Goal: Transaction & Acquisition: Purchase product/service

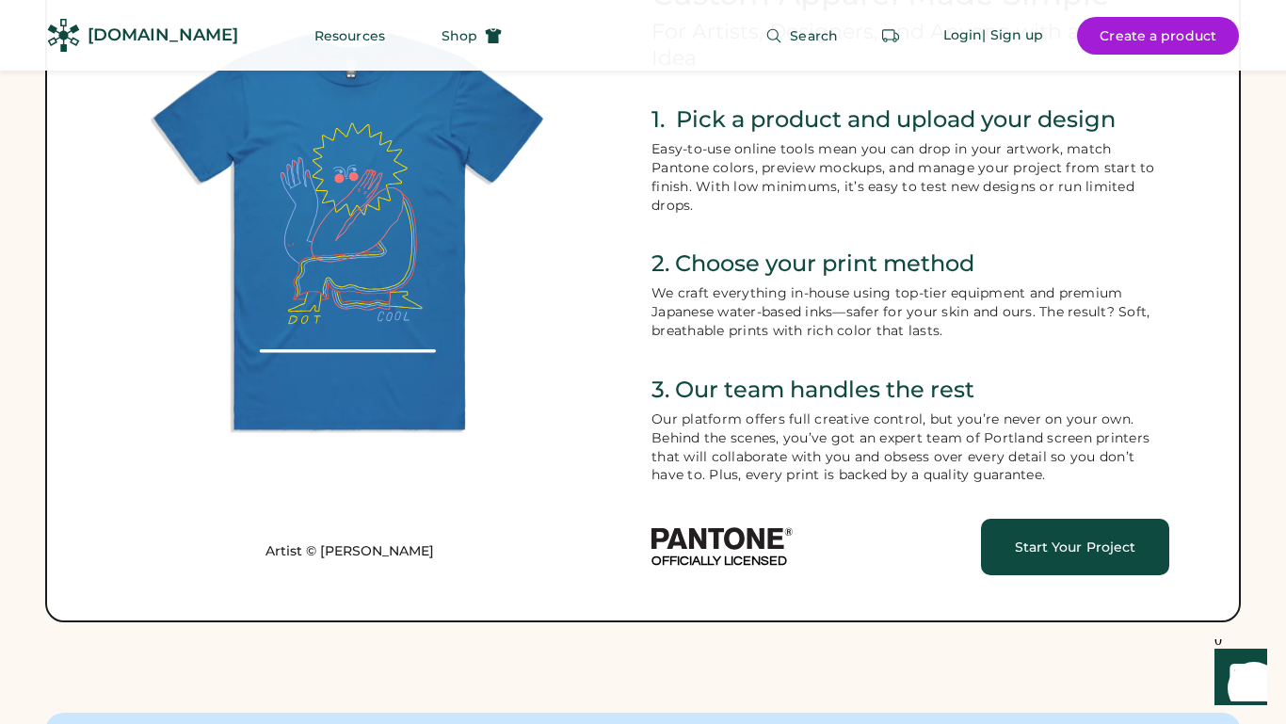
scroll to position [906, 0]
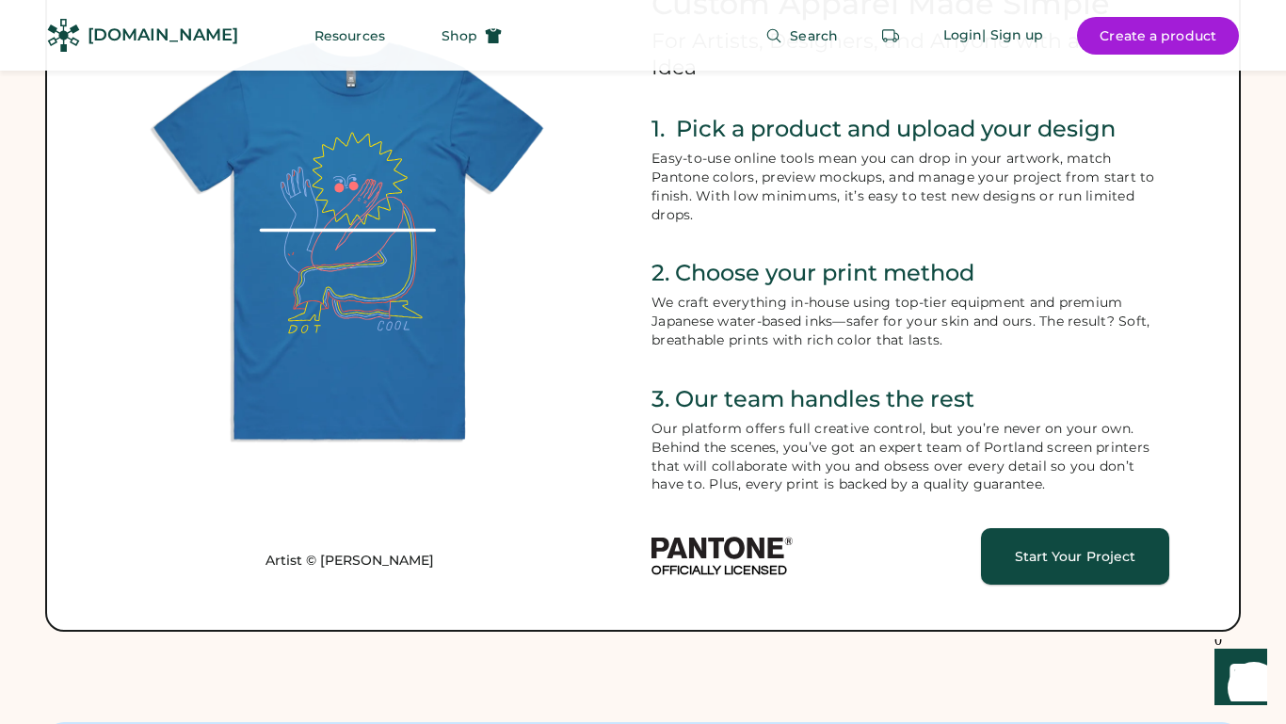
click at [1046, 531] on link "Start Your Project" at bounding box center [1075, 556] width 188 height 56
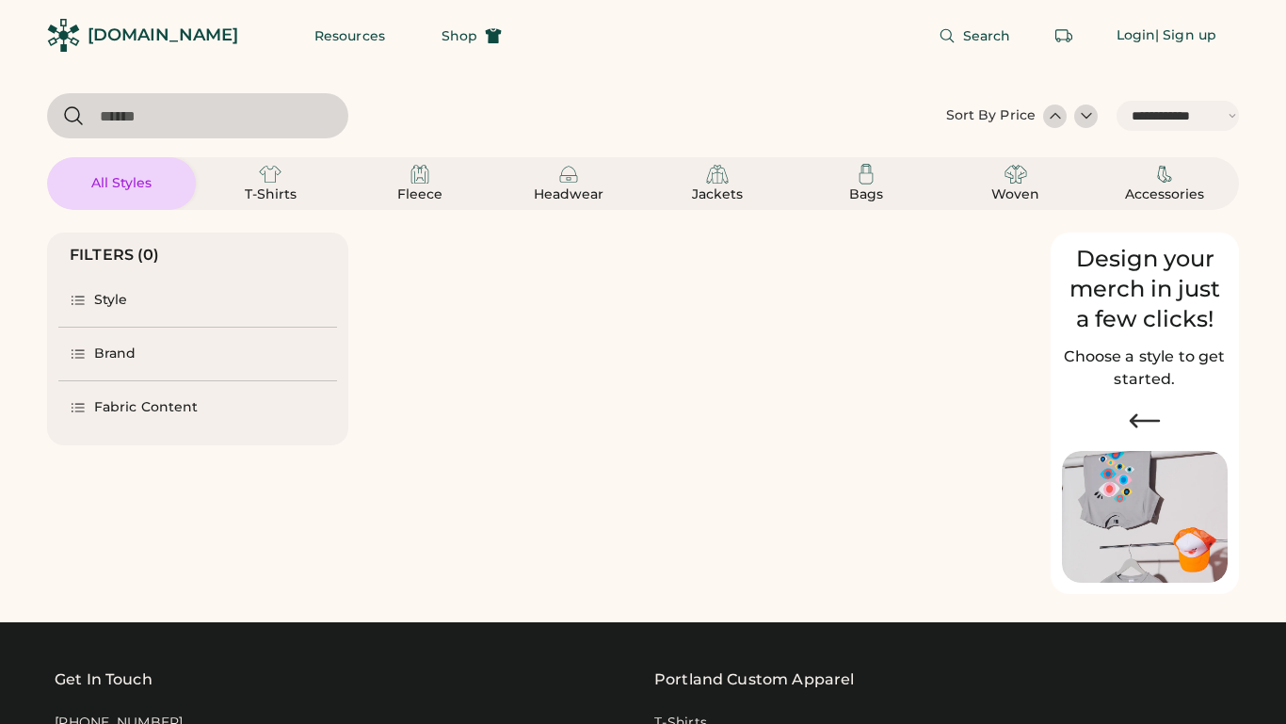
select select "*****"
select select "*"
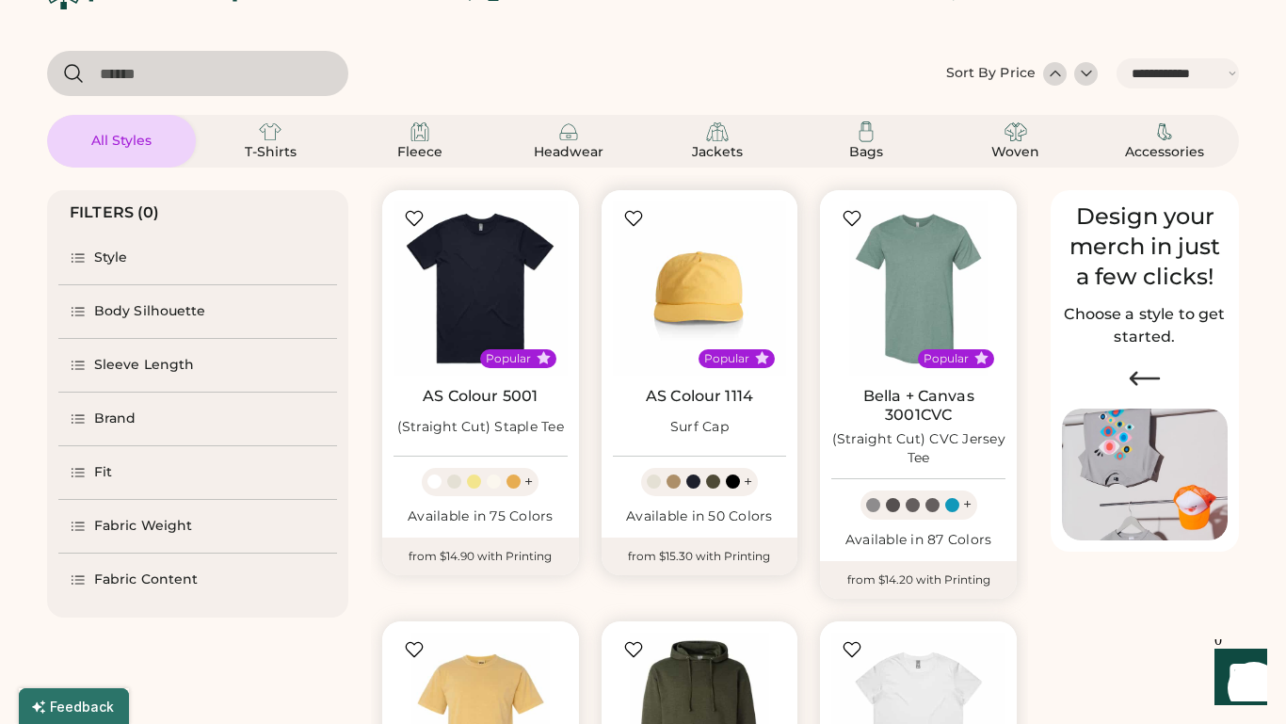
select select "*****"
select select "*"
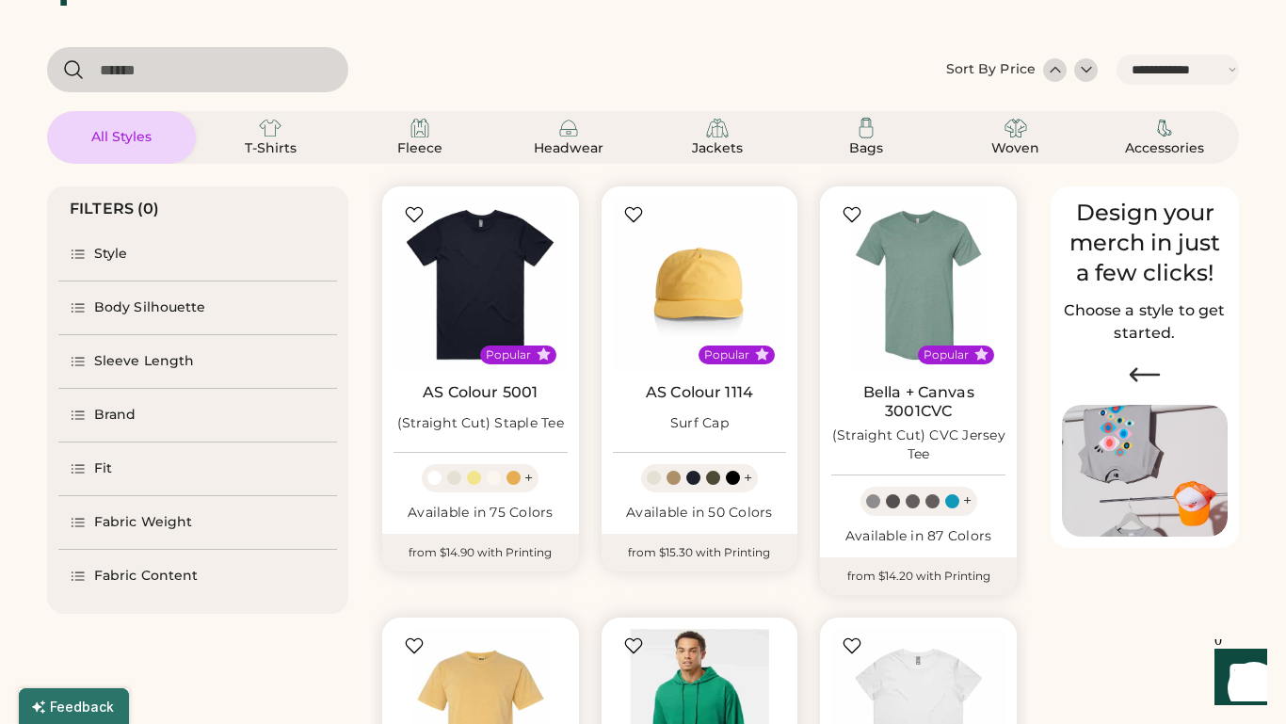
scroll to position [45, 0]
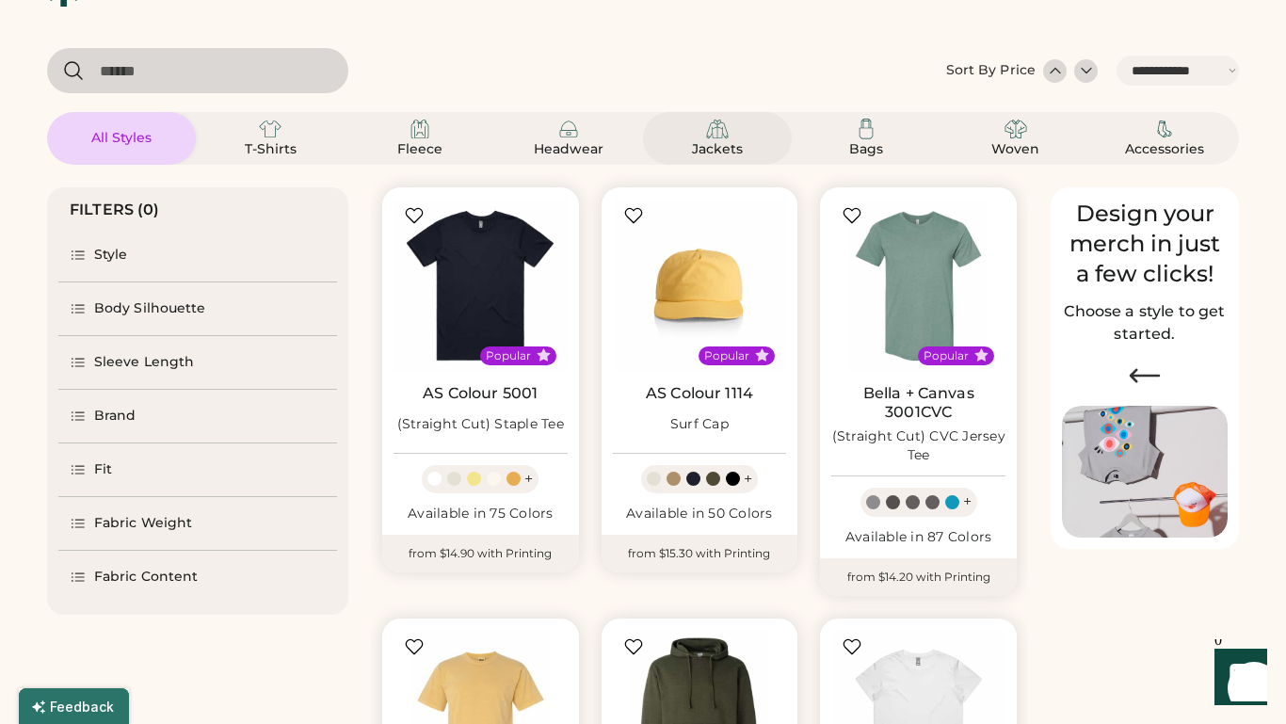
click at [721, 149] on div "Jackets" at bounding box center [717, 149] width 85 height 19
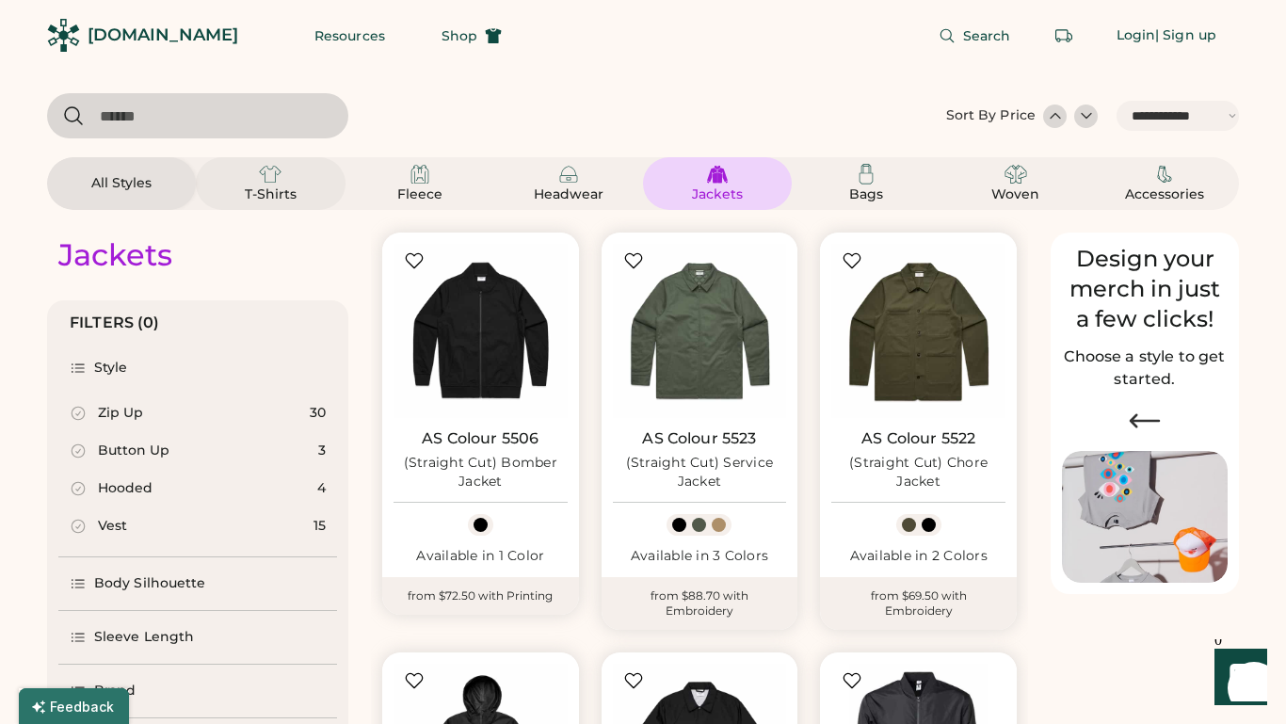
click at [284, 189] on div "T-Shirts" at bounding box center [270, 194] width 85 height 19
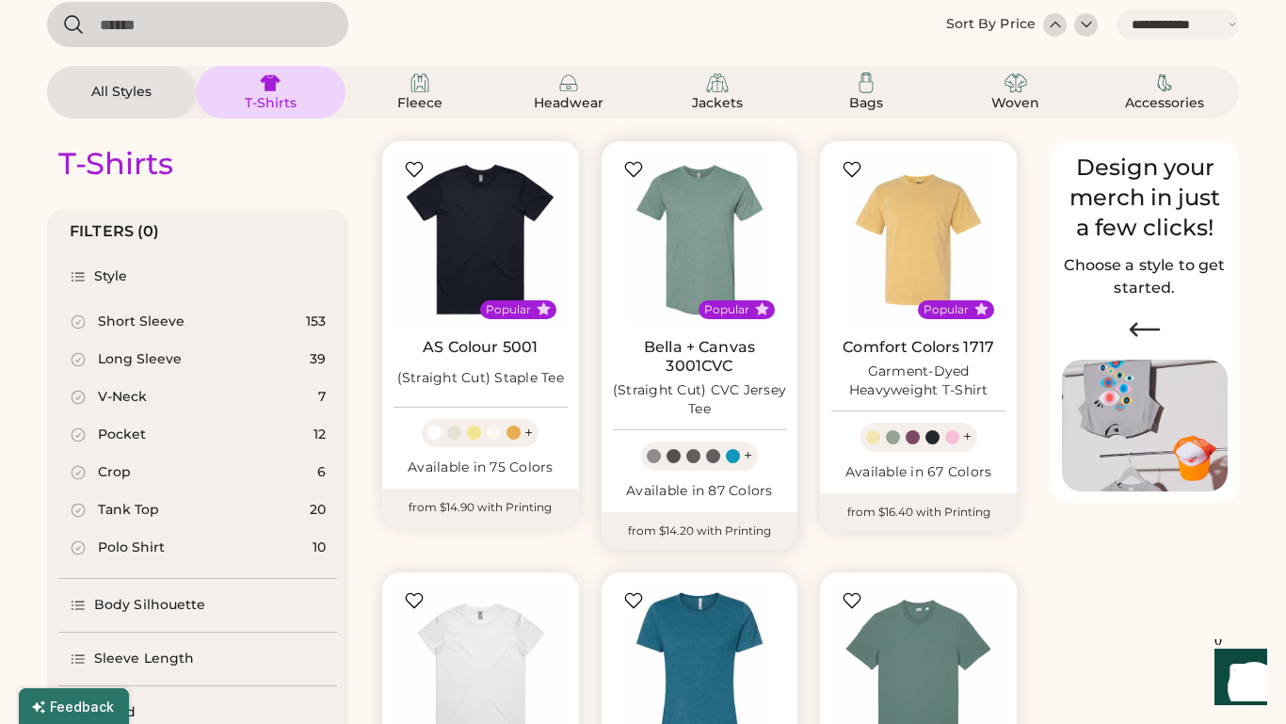
scroll to position [82, 0]
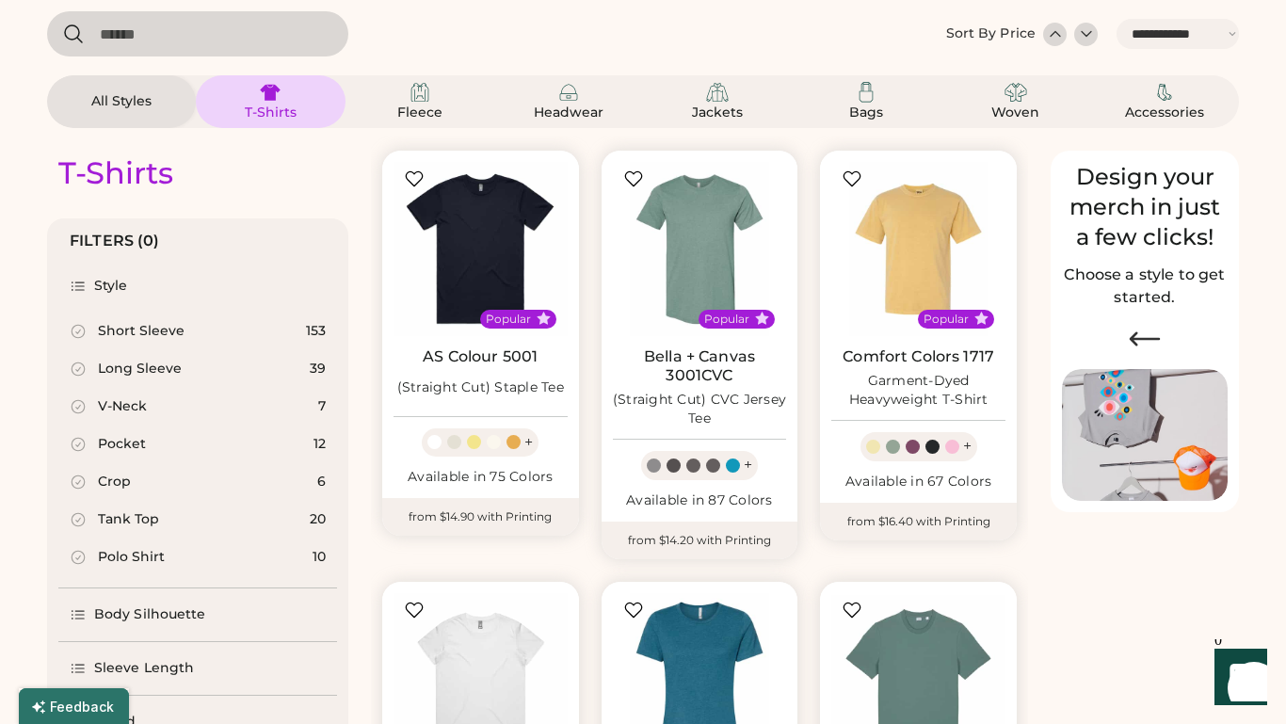
click at [149, 557] on div "Polo Shirt" at bounding box center [131, 557] width 67 height 19
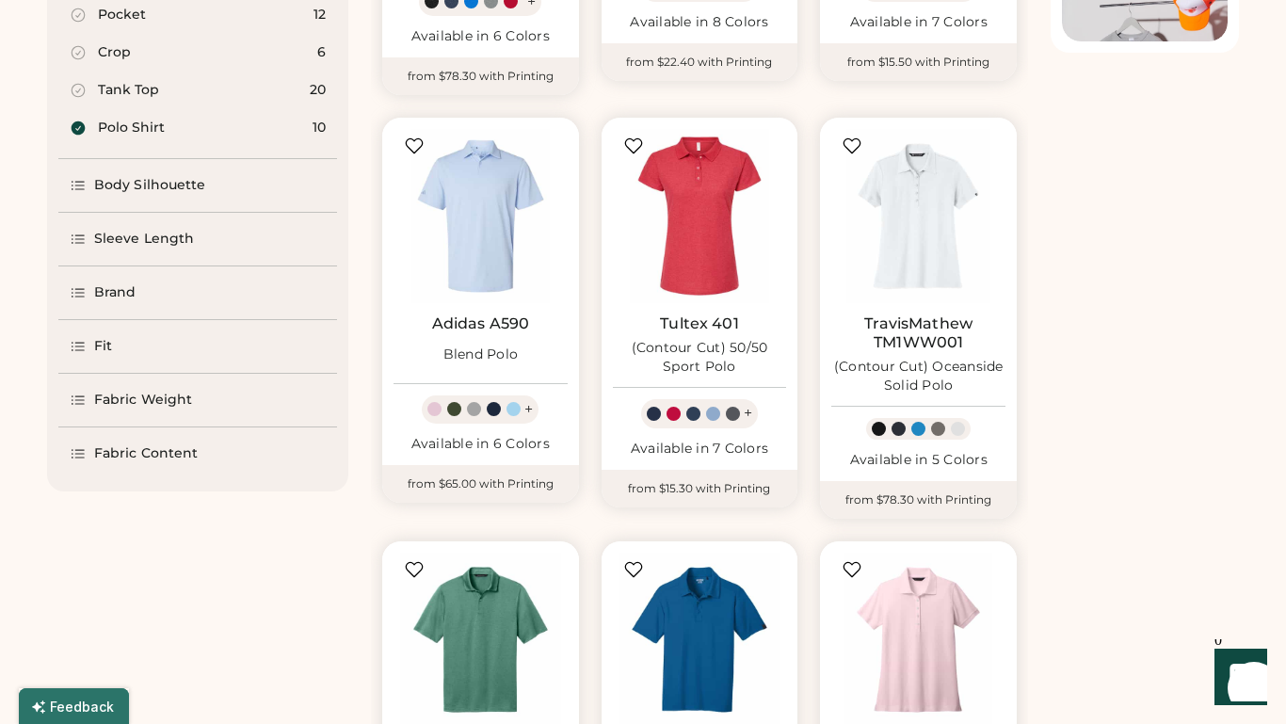
scroll to position [542, 0]
click at [749, 406] on div "+" at bounding box center [748, 412] width 8 height 21
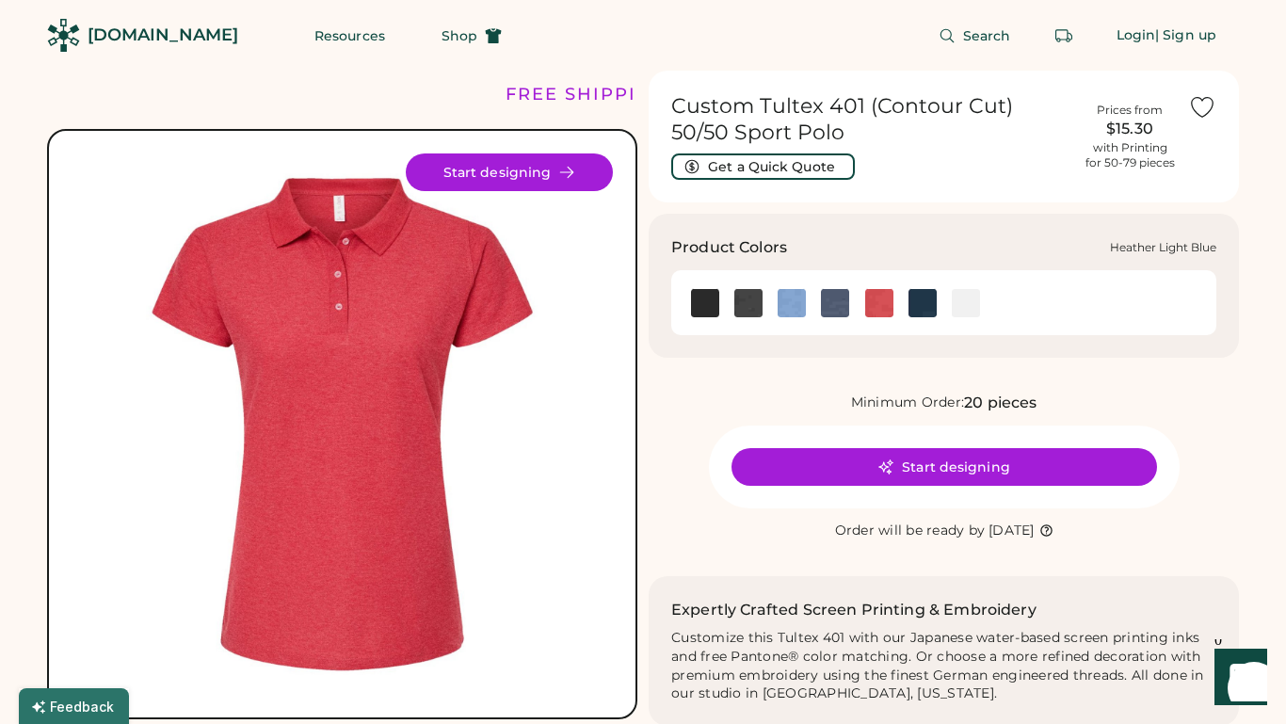
click at [790, 306] on img at bounding box center [791, 303] width 28 height 28
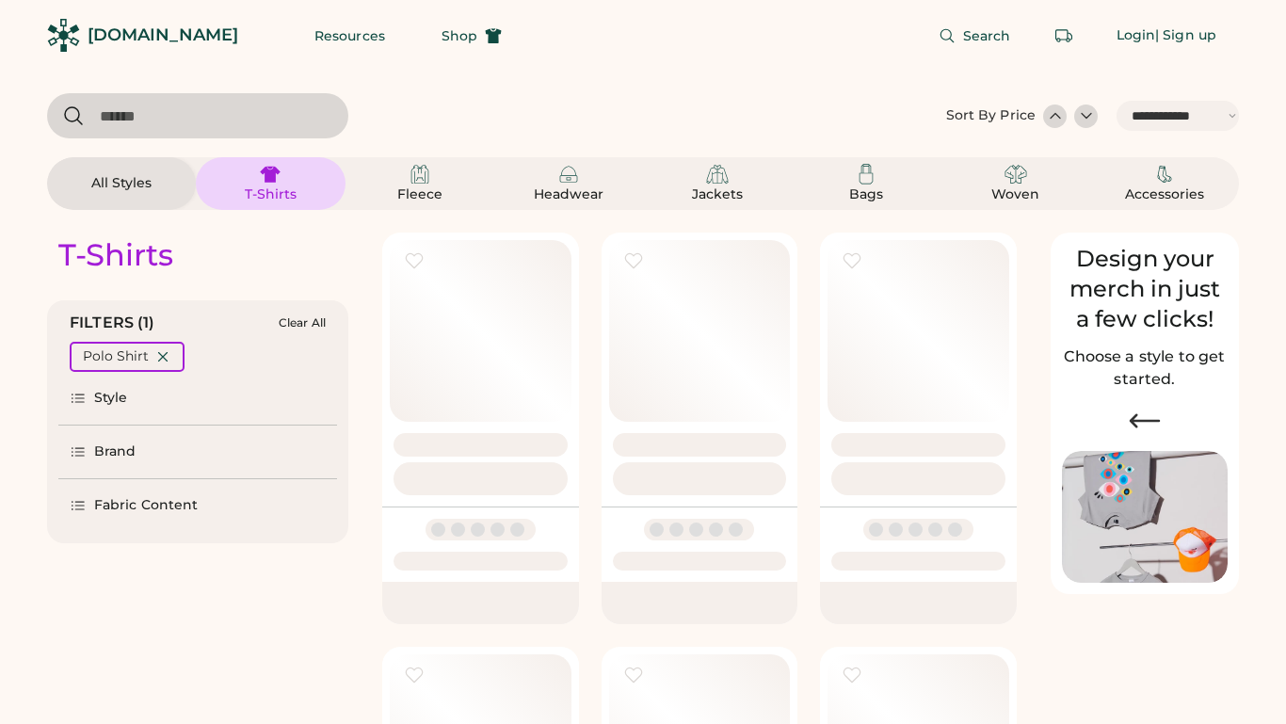
select select "*****"
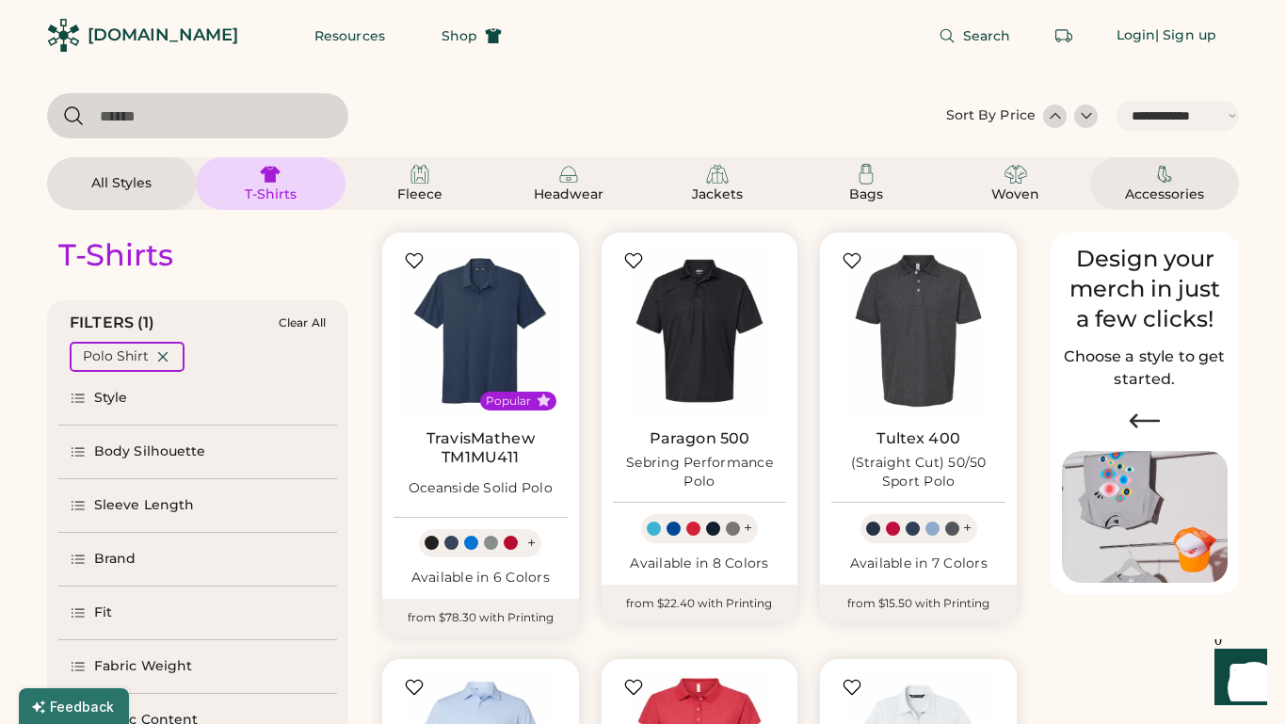
click at [1161, 181] on img at bounding box center [1164, 174] width 23 height 23
